Goal: Task Accomplishment & Management: Complete application form

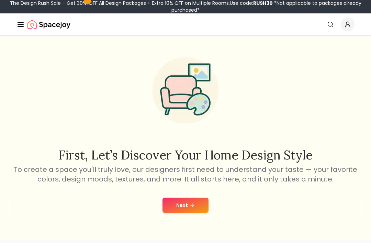
scroll to position [6, 0]
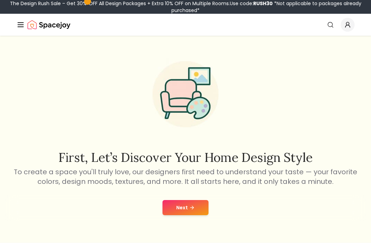
click at [197, 206] on button "Next" at bounding box center [185, 207] width 46 height 15
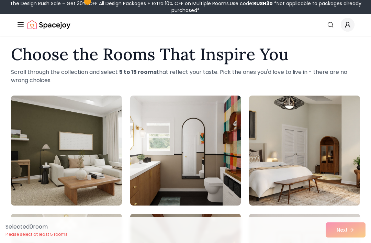
click at [76, 181] on img at bounding box center [66, 150] width 111 height 110
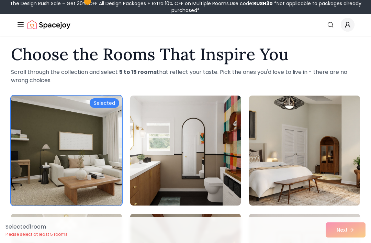
click at [310, 153] on img at bounding box center [304, 150] width 111 height 110
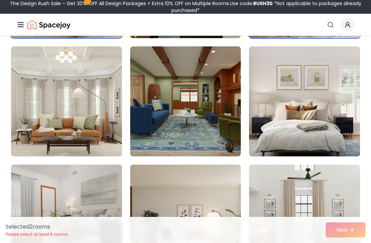
scroll to position [175, 0]
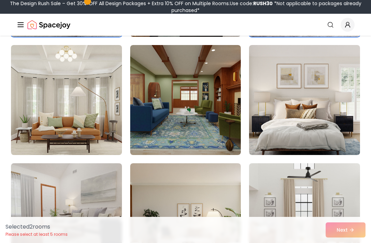
click at [337, 125] on img at bounding box center [304, 100] width 111 height 110
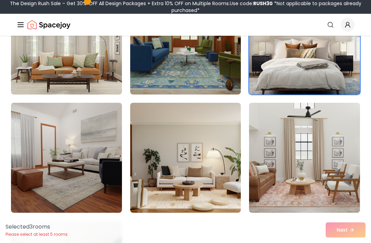
scroll to position [236, 0]
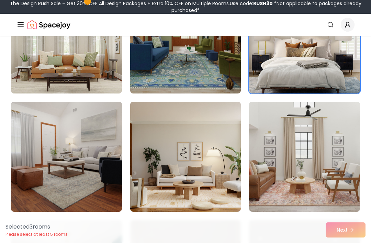
click at [43, 163] on img at bounding box center [66, 157] width 111 height 110
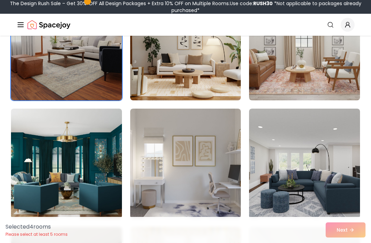
click at [339, 154] on img at bounding box center [304, 164] width 111 height 110
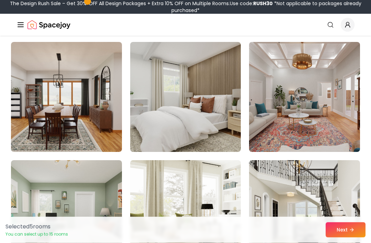
scroll to position [651, 0]
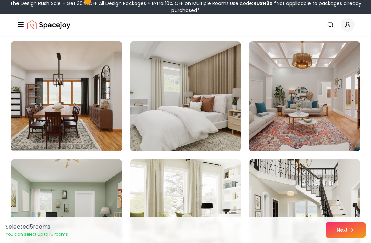
click at [213, 116] on img at bounding box center [185, 96] width 111 height 110
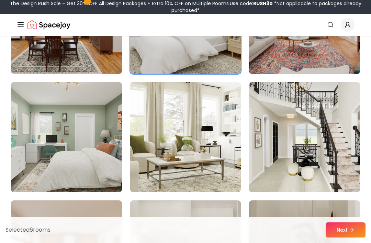
scroll to position [729, 0]
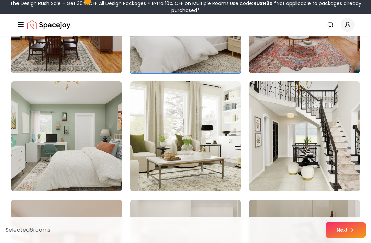
click at [41, 148] on img at bounding box center [66, 136] width 111 height 110
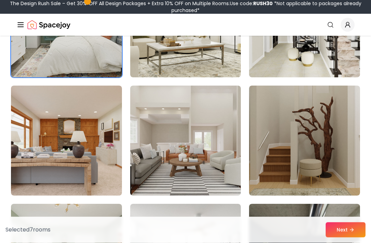
scroll to position [843, 0]
click at [218, 152] on img at bounding box center [185, 140] width 111 height 110
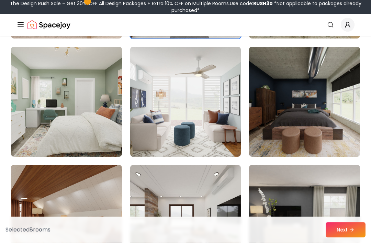
scroll to position [1000, 0]
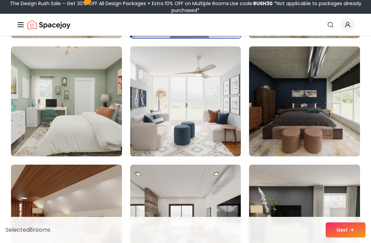
click at [217, 130] on img at bounding box center [185, 101] width 111 height 110
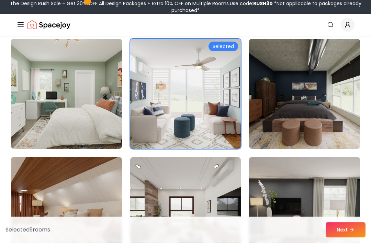
scroll to position [1098, 0]
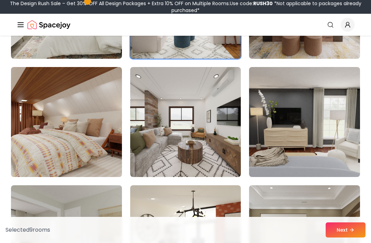
click at [219, 134] on img at bounding box center [185, 122] width 111 height 110
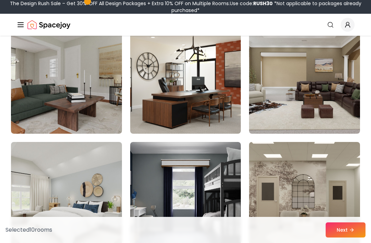
scroll to position [1281, 0]
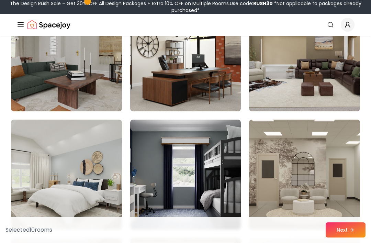
click at [346, 237] on button "Next" at bounding box center [346, 229] width 40 height 15
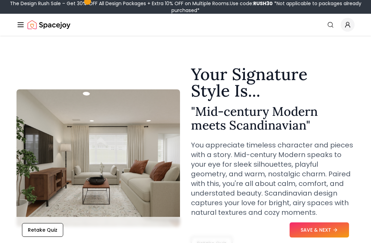
click at [330, 229] on button "SAVE & NEXT" at bounding box center [318, 229] width 59 height 15
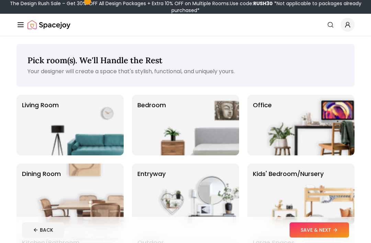
click at [103, 139] on img at bounding box center [80, 125] width 88 height 60
